Goal: Transaction & Acquisition: Purchase product/service

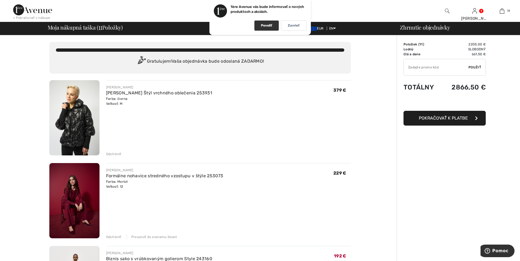
click at [264, 25] on p "Povoliť" at bounding box center [266, 26] width 11 height 4
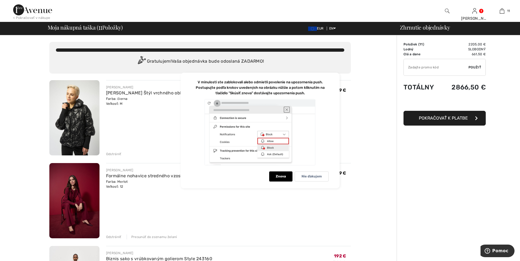
click at [272, 140] on div at bounding box center [260, 132] width 137 height 67
click at [279, 177] on font "Znova" at bounding box center [281, 177] width 10 height 4
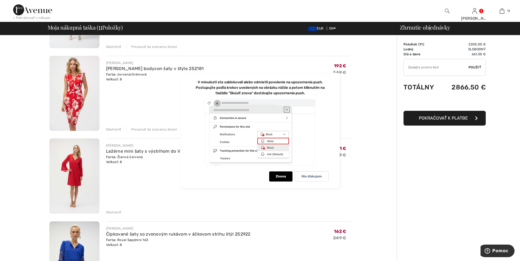
scroll to position [164, 0]
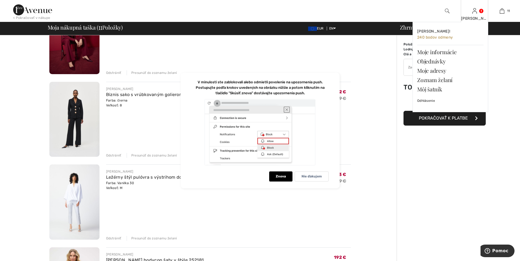
click at [474, 15] on div "Mária Ahoj, Mária! 240 bodov odmeny Moje informácie Objednávky Moje adresy Zozn…" at bounding box center [474, 11] width 27 height 22
click at [432, 52] on link "Moje informácie" at bounding box center [450, 51] width 66 height 9
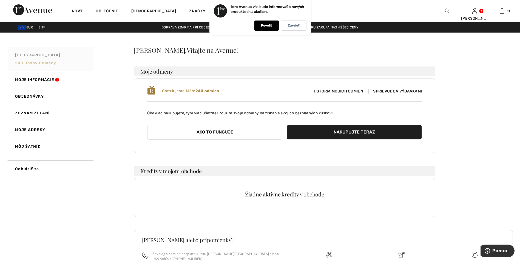
click at [32, 55] on span "Moja Avenue" at bounding box center [37, 55] width 45 height 6
click at [37, 79] on link "Moje informácie" at bounding box center [50, 80] width 86 height 17
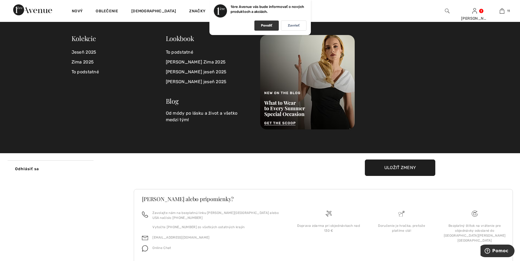
click at [264, 26] on p "Povoliť" at bounding box center [266, 26] width 11 height 4
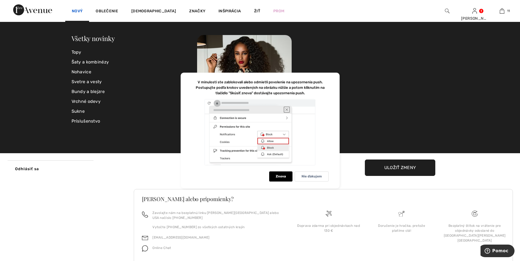
click at [78, 13] on link "Nový" at bounding box center [77, 12] width 11 height 6
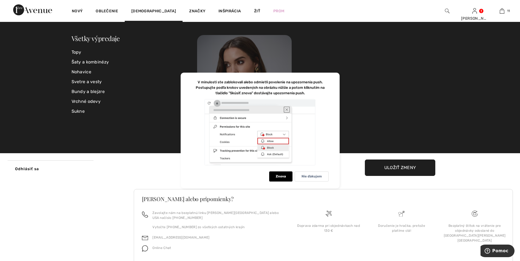
drag, startPoint x: 378, startPoint y: 91, endPoint x: 281, endPoint y: 60, distance: 101.2
click at [377, 90] on div at bounding box center [322, 82] width 251 height 95
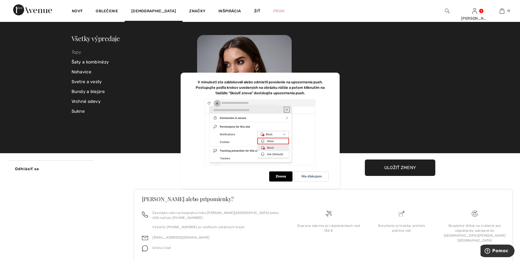
click at [136, 51] on link "Topy" at bounding box center [135, 52] width 126 height 10
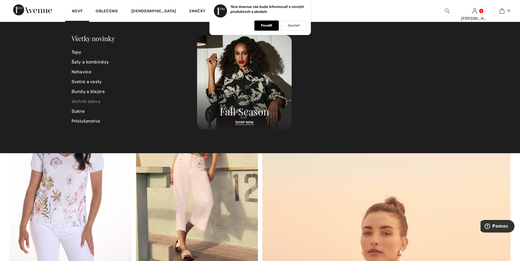
click at [84, 101] on link "Vrchné odevy" at bounding box center [135, 102] width 126 height 10
